Goal: Transaction & Acquisition: Book appointment/travel/reservation

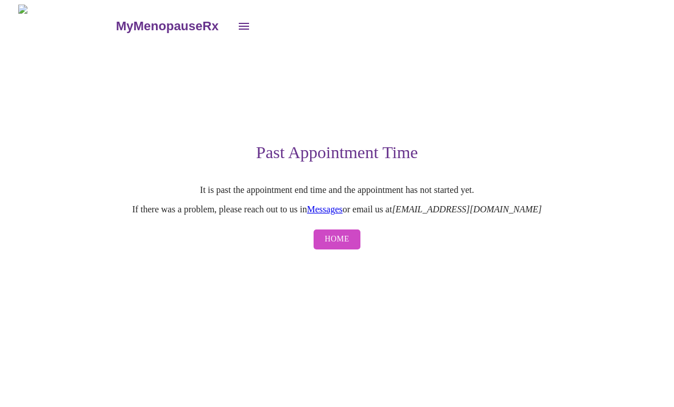
click at [597, 255] on div "MyMenopauseRx Past Appointment Time It is past the appointment end time and the…" at bounding box center [337, 130] width 665 height 251
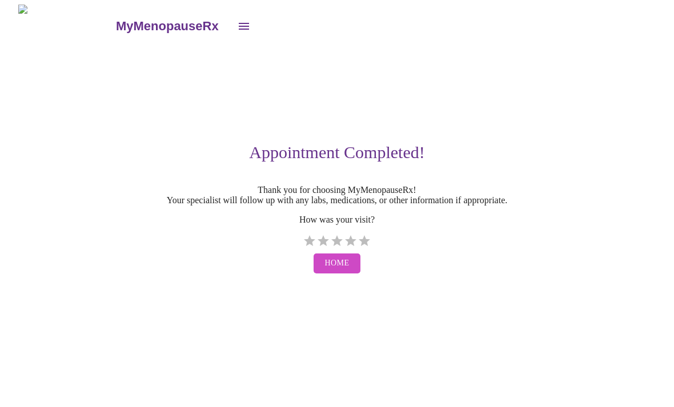
click at [343, 271] on span "Home" at bounding box center [337, 263] width 25 height 14
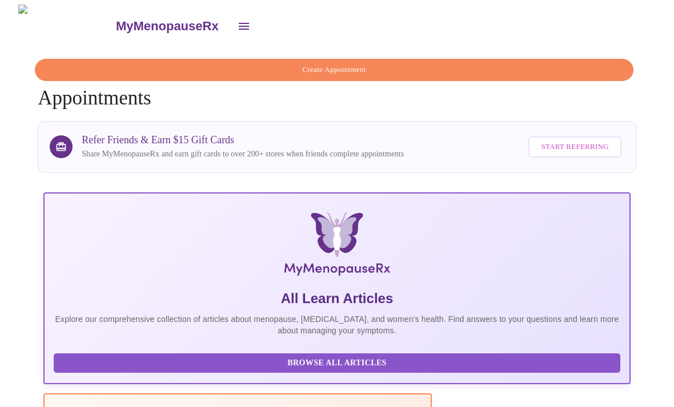
click at [326, 63] on span "Create Appointment" at bounding box center [334, 69] width 572 height 13
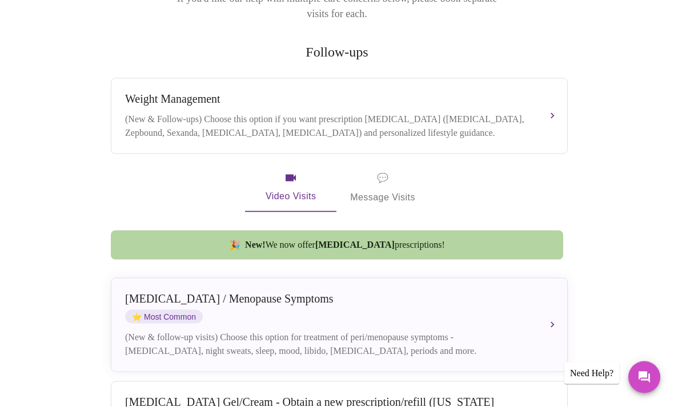
scroll to position [221, 0]
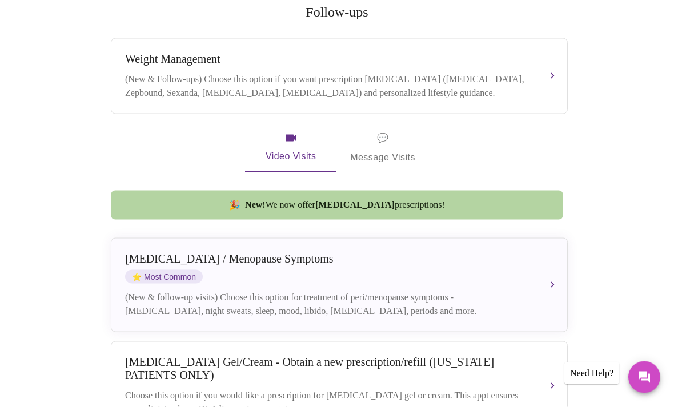
click at [545, 64] on div "[MEDICAL_DATA] (New & Follow-ups) Choose this option if you want prescription […" at bounding box center [339, 76] width 428 height 47
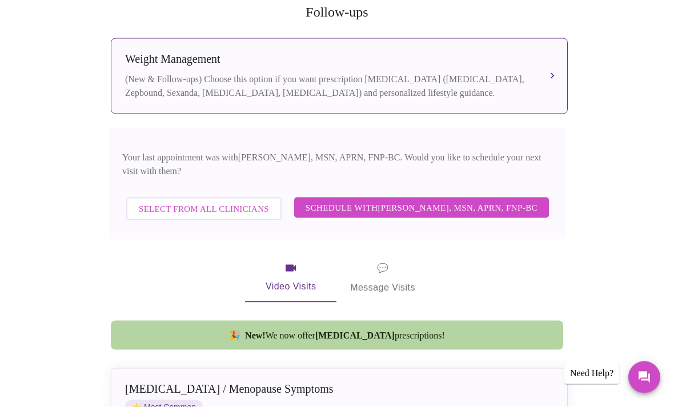
scroll to position [222, 0]
click at [514, 200] on span "Schedule with [PERSON_NAME], MSN, APRN, FNP-BC" at bounding box center [422, 207] width 232 height 15
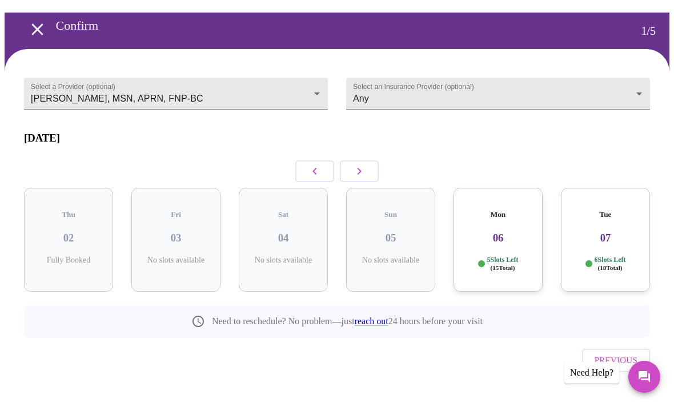
scroll to position [35, 0]
click at [358, 172] on icon "button" at bounding box center [359, 171] width 14 height 14
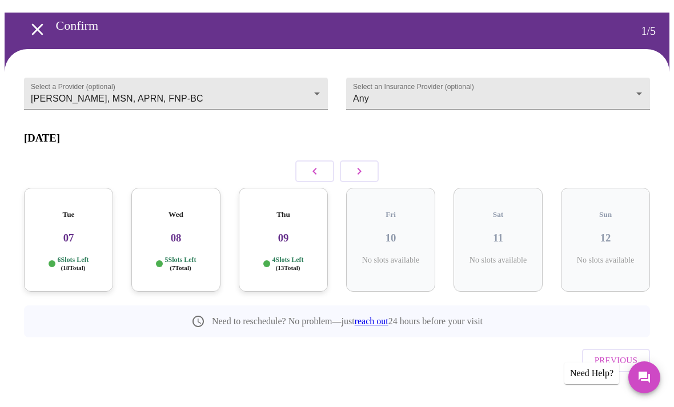
click at [359, 178] on button "button" at bounding box center [359, 171] width 39 height 22
click at [363, 169] on icon "button" at bounding box center [359, 171] width 14 height 14
click at [364, 169] on icon "button" at bounding box center [359, 171] width 14 height 14
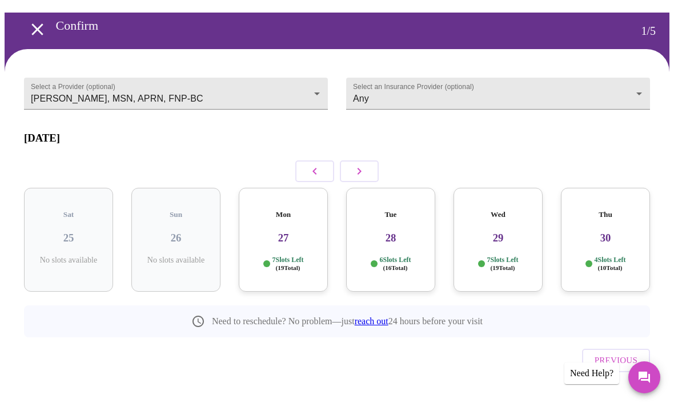
click at [500, 232] on h3 "29" at bounding box center [498, 238] width 71 height 13
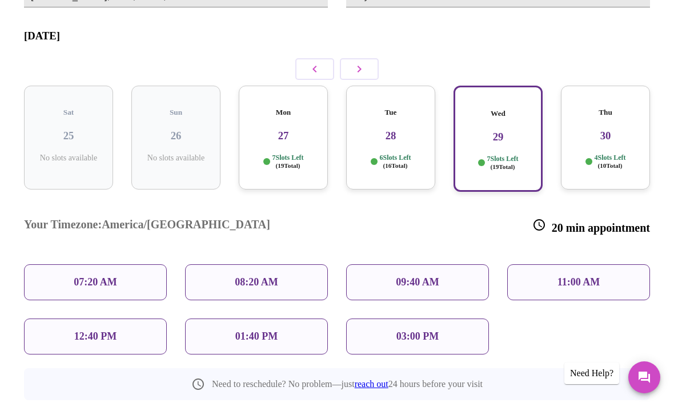
scroll to position [148, 0]
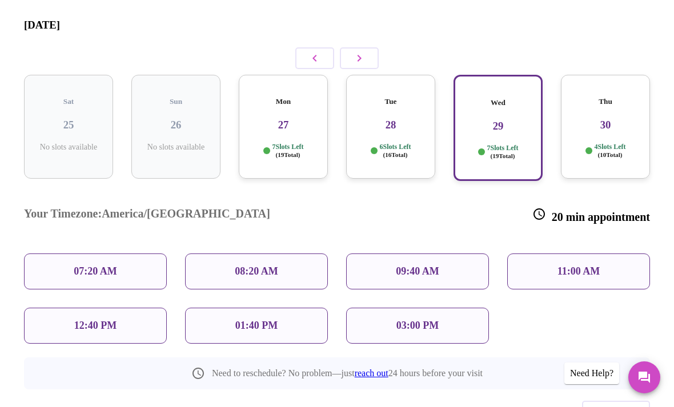
click at [270, 320] on p "01:40 PM" at bounding box center [256, 326] width 42 height 12
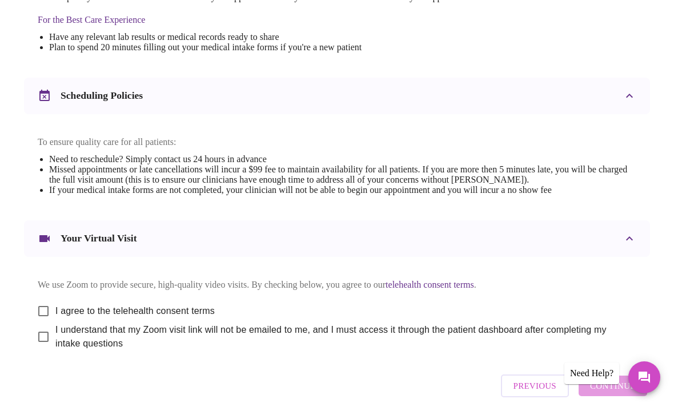
scroll to position [379, 0]
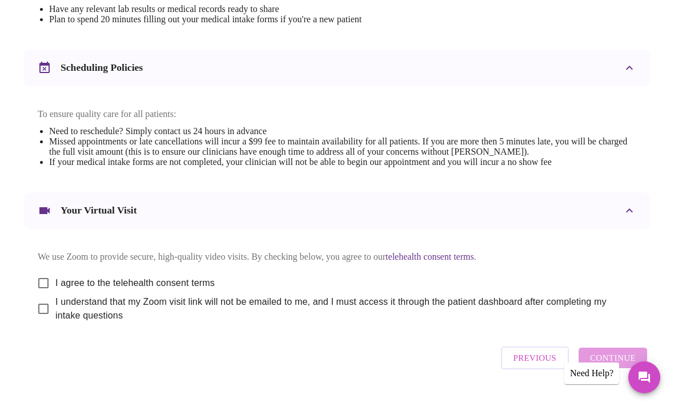
click at [39, 291] on input "I agree to the telehealth consent terms" at bounding box center [43, 283] width 24 height 24
checkbox input "true"
click at [37, 321] on input "I understand that my Zoom visit link will not be emailed to me, and I must acce…" at bounding box center [43, 309] width 24 height 24
checkbox input "true"
click at [623, 366] on span "Continue" at bounding box center [613, 358] width 46 height 15
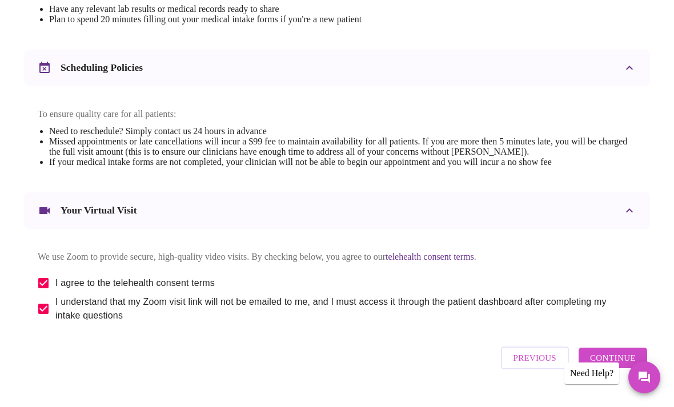
scroll to position [34, 0]
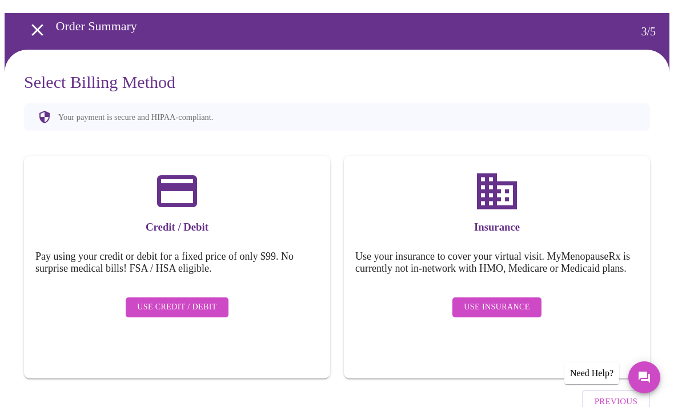
click at [507, 304] on span "Use Insurance" at bounding box center [497, 307] width 66 height 14
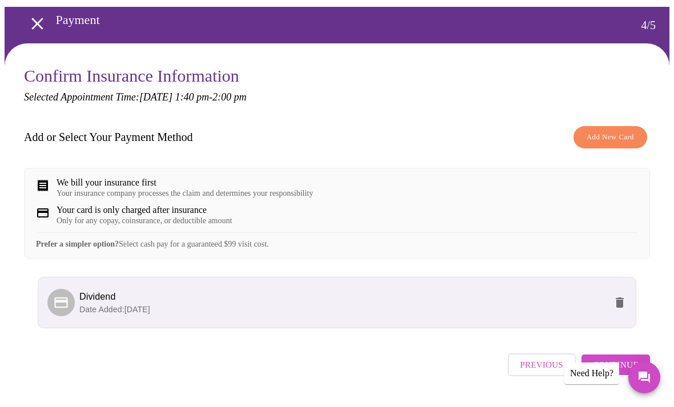
scroll to position [38, 0]
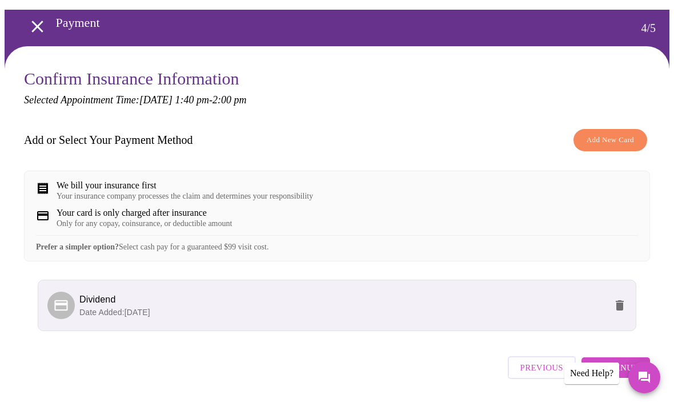
click at [629, 375] on span "Continue" at bounding box center [616, 367] width 46 height 15
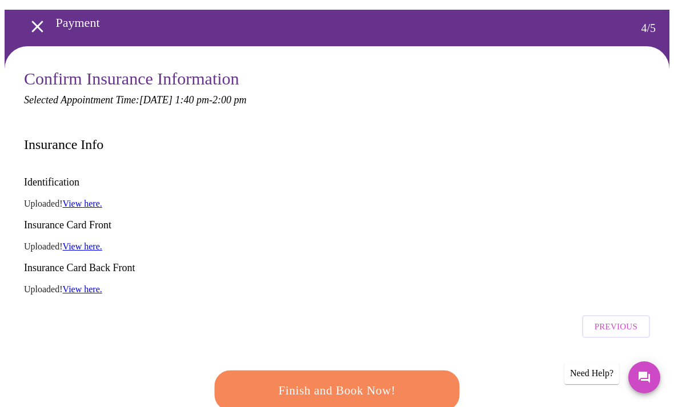
click at [406, 380] on span "Finish and Book Now!" at bounding box center [336, 390] width 211 height 21
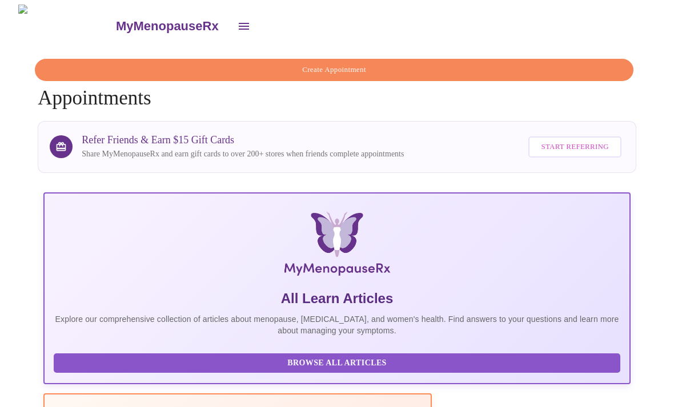
click at [404, 66] on span "Create Appointment" at bounding box center [334, 69] width 572 height 13
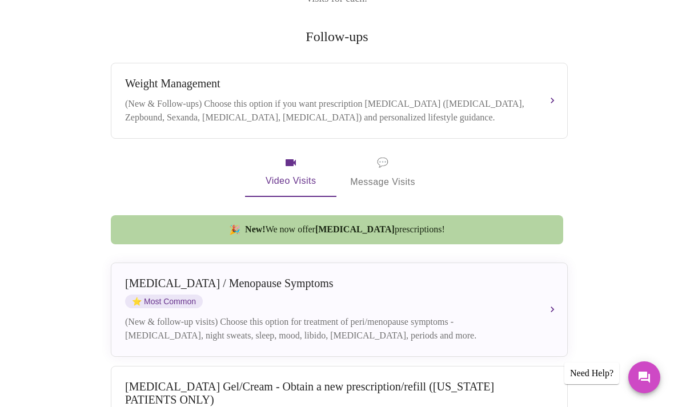
scroll to position [195, 0]
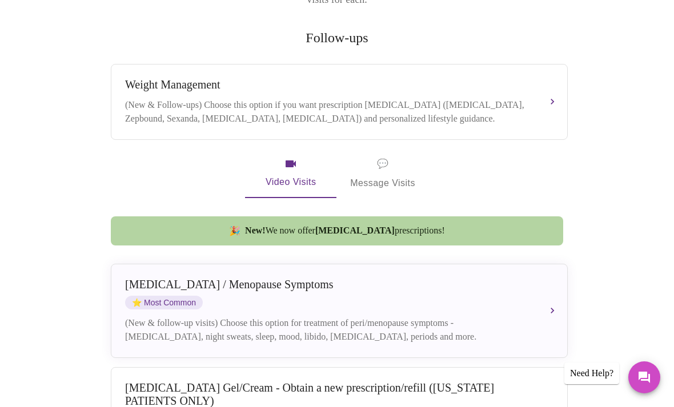
click at [551, 300] on button "[MEDICAL_DATA] / Menopause Symptoms ⭐ Most Common (New & follow-up visits) Choo…" at bounding box center [339, 311] width 457 height 94
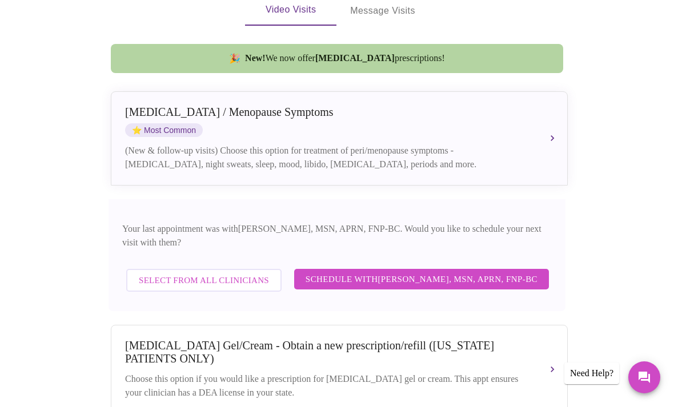
scroll to position [411, 0]
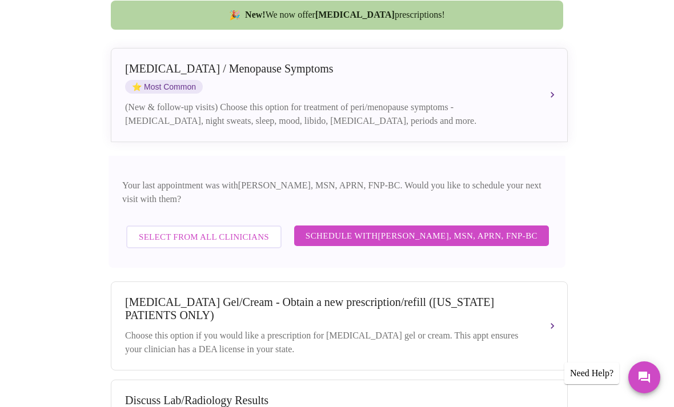
click at [529, 228] on span "Schedule with [PERSON_NAME], MSN, APRN, FNP-BC" at bounding box center [422, 235] width 232 height 15
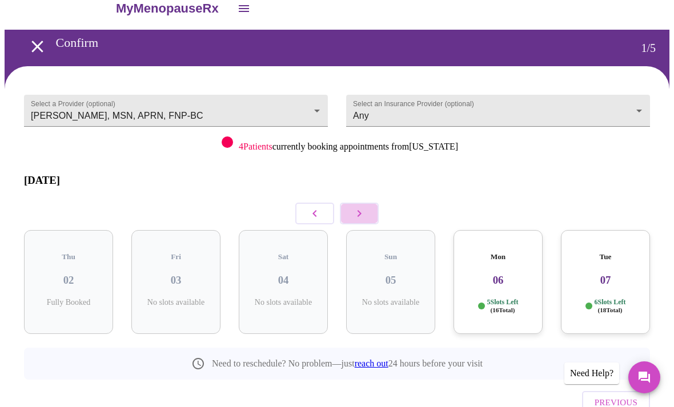
click at [361, 211] on button "button" at bounding box center [359, 214] width 39 height 22
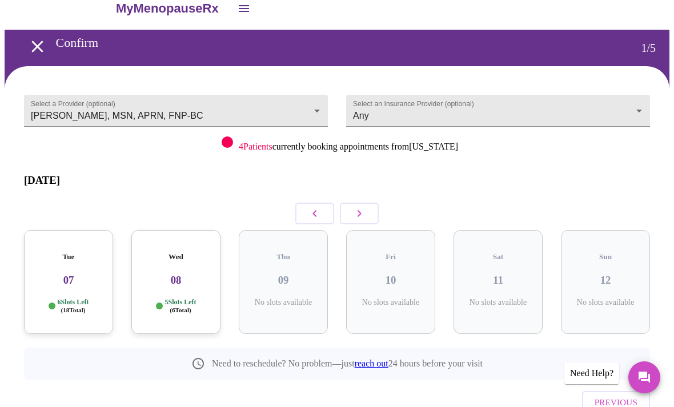
click at [361, 211] on icon "button" at bounding box center [359, 214] width 14 height 14
click at [375, 208] on button "button" at bounding box center [359, 214] width 39 height 22
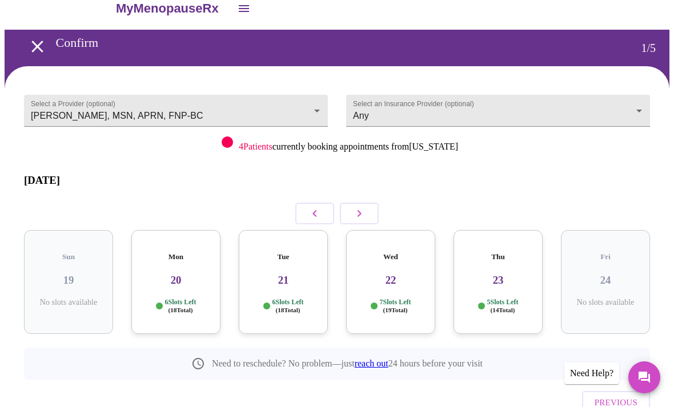
click at [378, 206] on button "button" at bounding box center [359, 214] width 39 height 22
click at [371, 206] on button "button" at bounding box center [359, 214] width 39 height 22
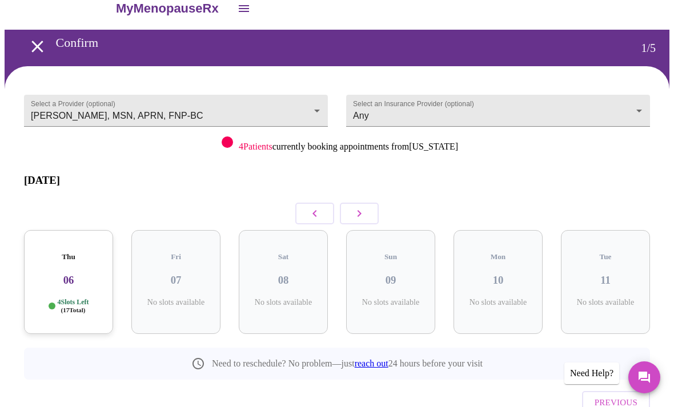
click at [378, 204] on button "button" at bounding box center [359, 214] width 39 height 22
click at [383, 210] on div at bounding box center [337, 213] width 626 height 33
click at [370, 207] on button "button" at bounding box center [359, 214] width 39 height 22
click at [373, 204] on button "button" at bounding box center [359, 214] width 39 height 22
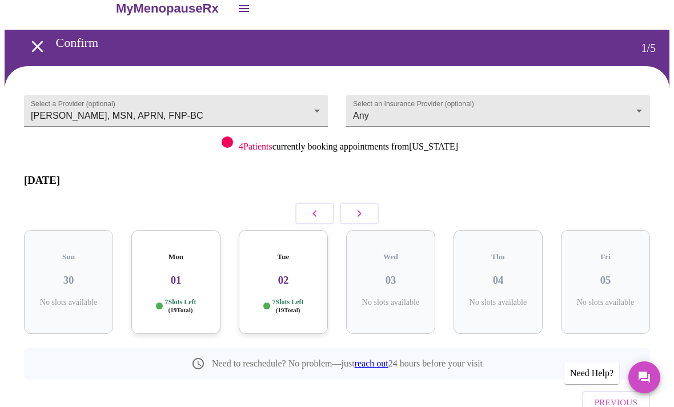
click at [375, 203] on button "button" at bounding box center [359, 214] width 39 height 22
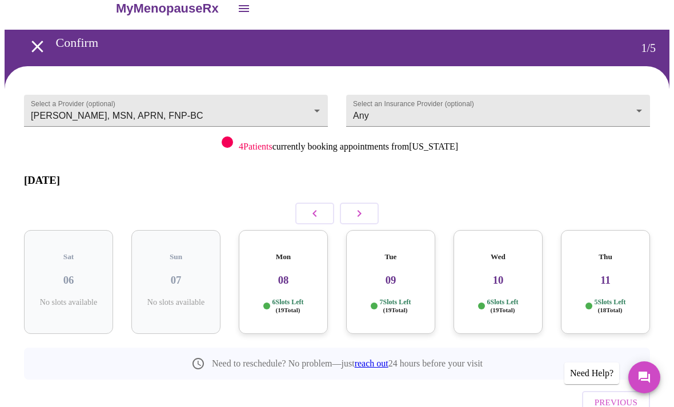
click at [499, 298] on p "6 Slots Left ( 19 Total)" at bounding box center [502, 306] width 31 height 17
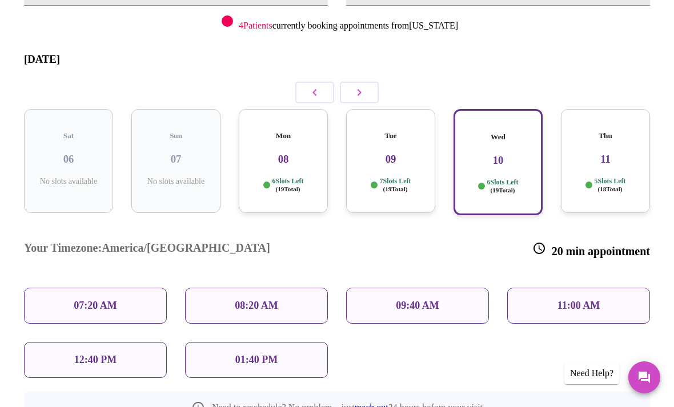
scroll to position [167, 0]
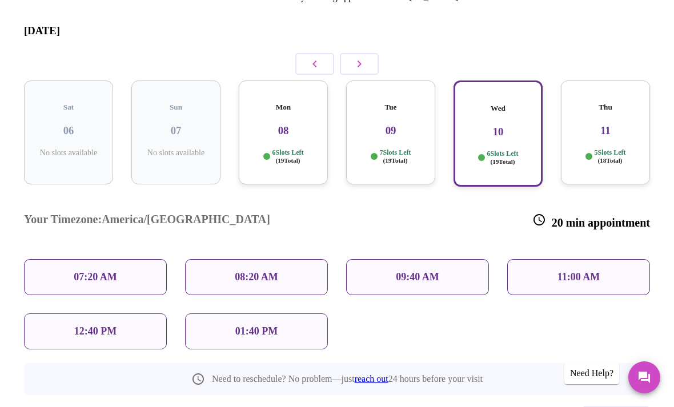
click at [291, 314] on div "01:40 PM" at bounding box center [256, 332] width 143 height 36
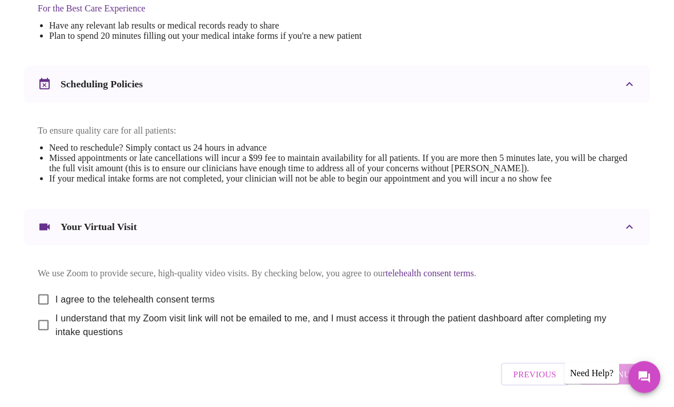
scroll to position [379, 0]
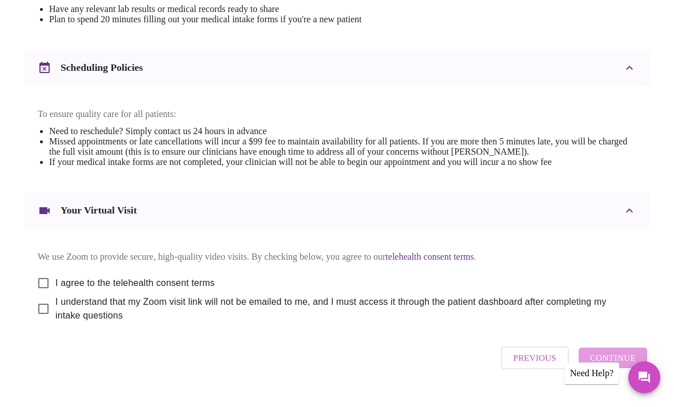
click at [47, 289] on input "I agree to the telehealth consent terms" at bounding box center [43, 283] width 24 height 24
checkbox input "true"
click at [43, 321] on input "I understand that my Zoom visit link will not be emailed to me, and I must acce…" at bounding box center [43, 309] width 24 height 24
checkbox input "true"
click at [629, 366] on span "Continue" at bounding box center [613, 358] width 46 height 15
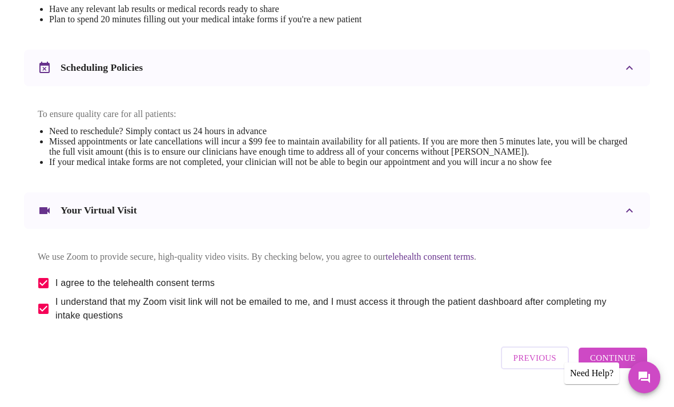
scroll to position [34, 0]
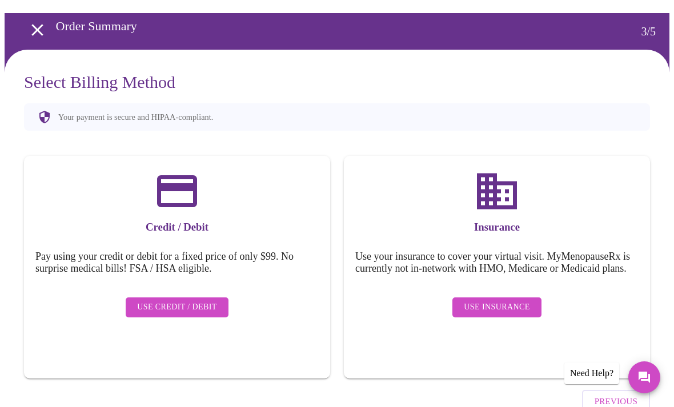
click at [512, 307] on span "Use Insurance" at bounding box center [497, 307] width 66 height 14
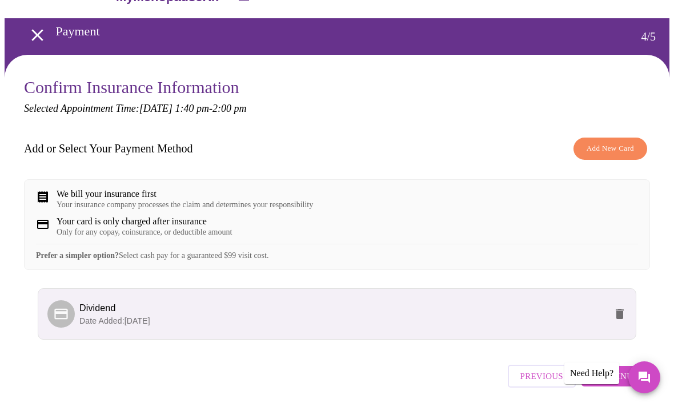
scroll to position [45, 0]
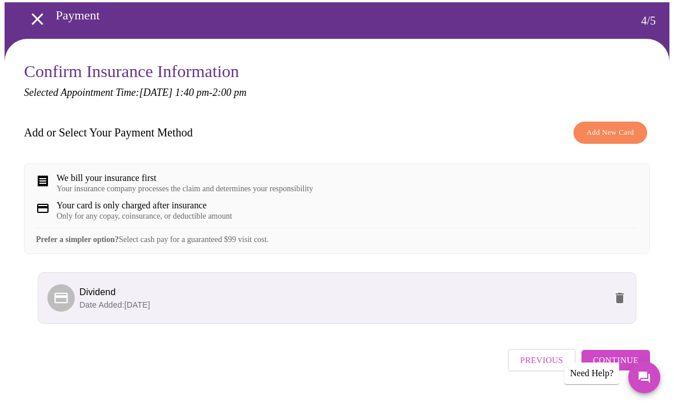
click at [629, 368] on span "Continue" at bounding box center [616, 360] width 46 height 15
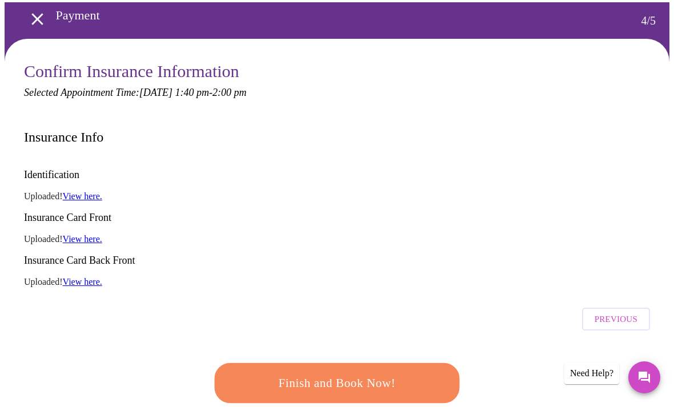
click at [428, 373] on span "Finish and Book Now!" at bounding box center [336, 383] width 211 height 21
